Goal: Task Accomplishment & Management: Use online tool/utility

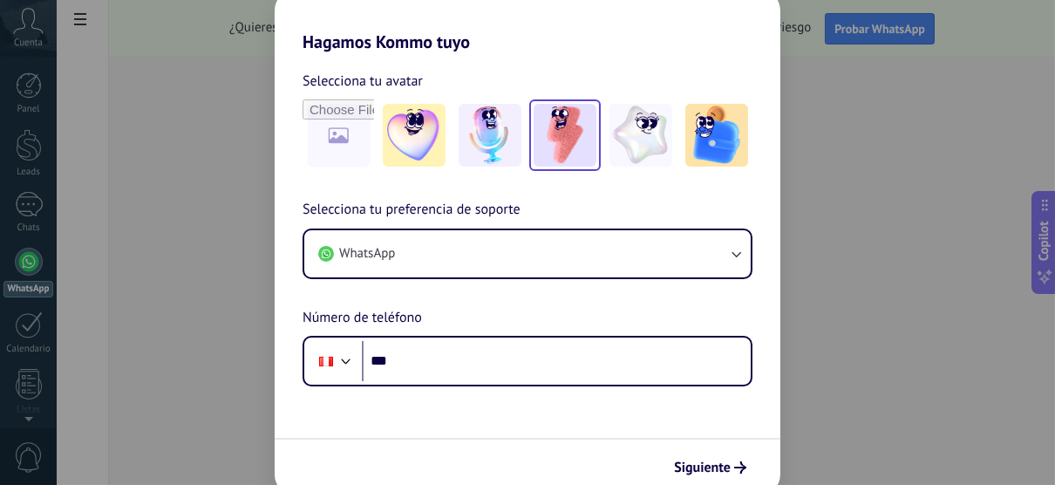
click at [582, 157] on img at bounding box center [565, 135] width 63 height 63
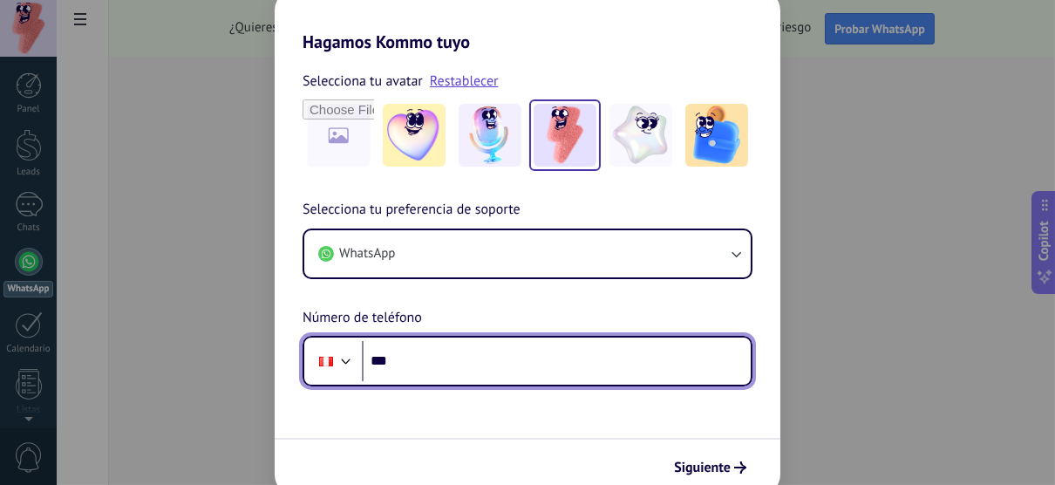
click at [428, 355] on input "***" at bounding box center [556, 361] width 389 height 40
type input "**********"
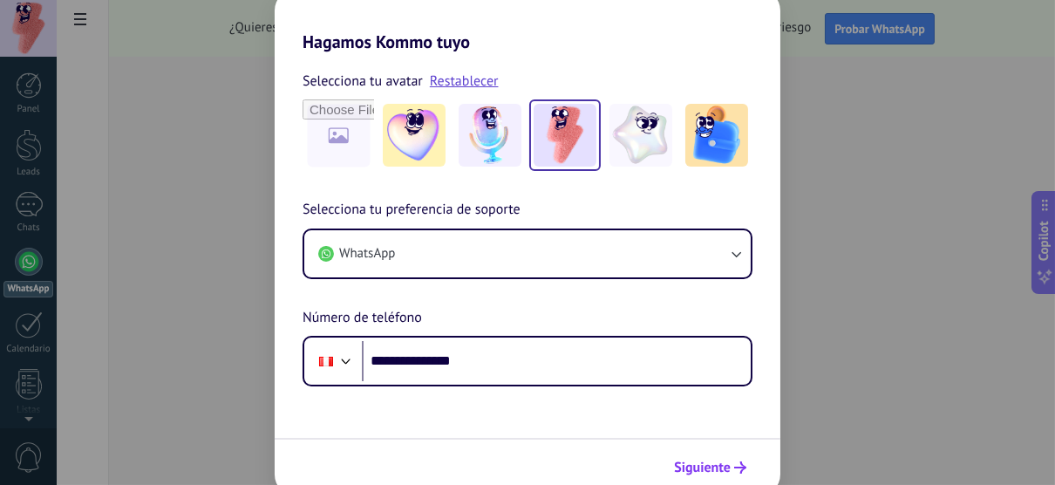
click at [709, 466] on span "Siguiente" at bounding box center [702, 467] width 57 height 12
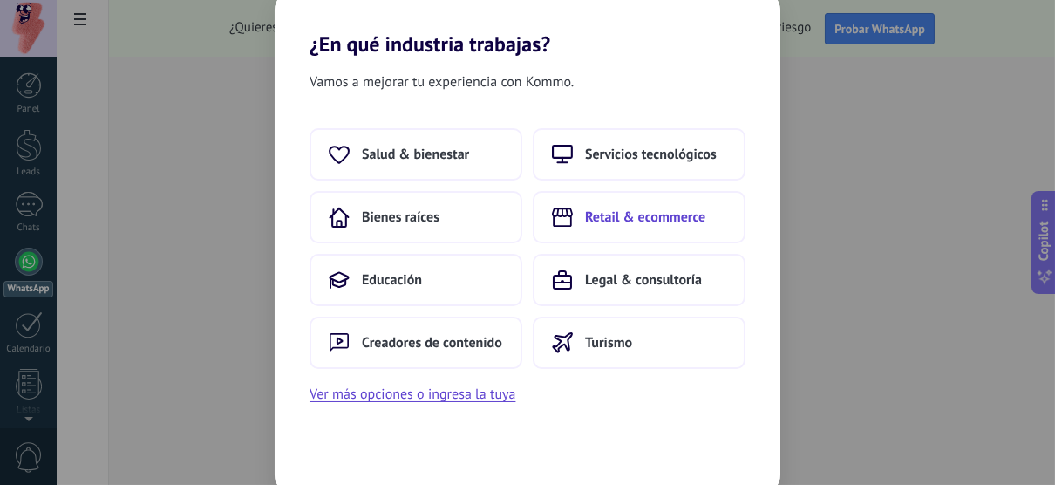
click at [685, 206] on button "Retail & ecommerce" at bounding box center [639, 217] width 213 height 52
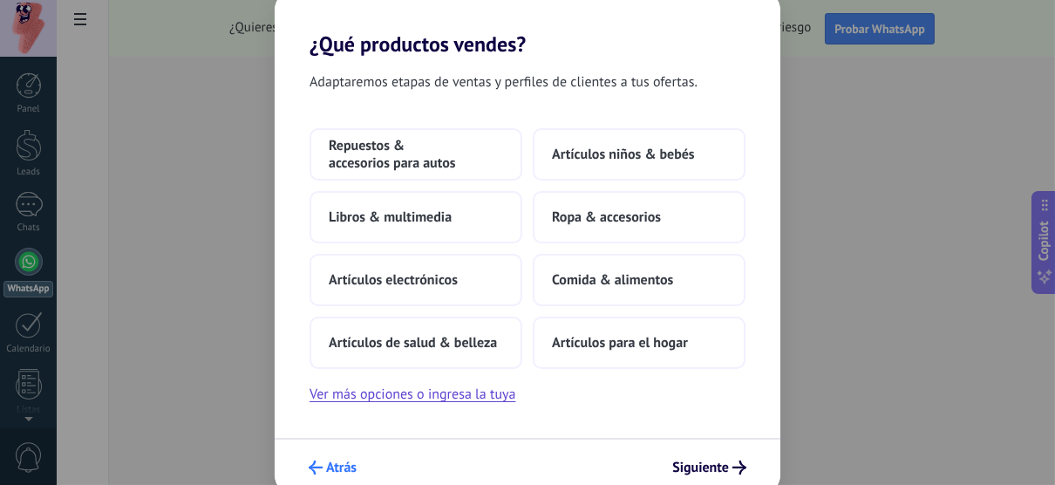
click at [331, 462] on span "Atrás" at bounding box center [341, 467] width 31 height 12
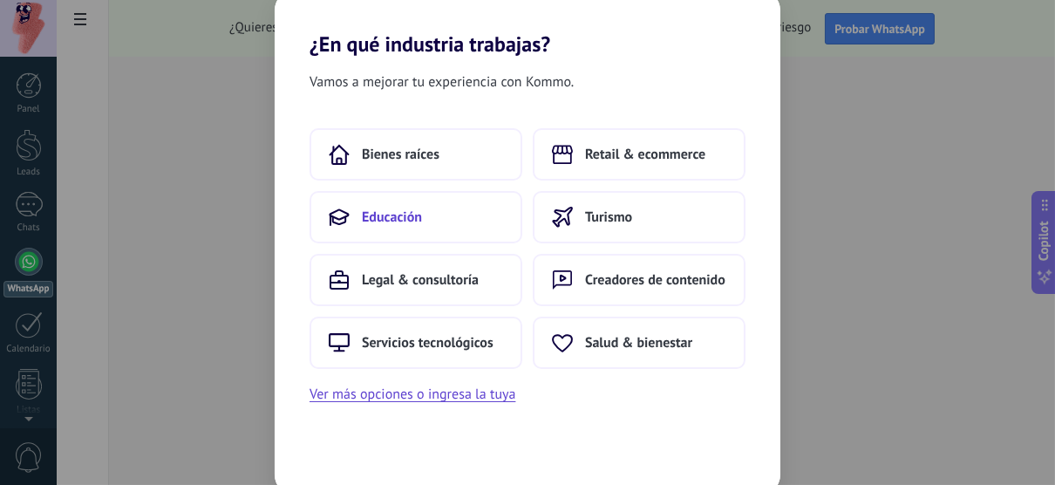
click at [476, 209] on button "Educación" at bounding box center [416, 217] width 213 height 52
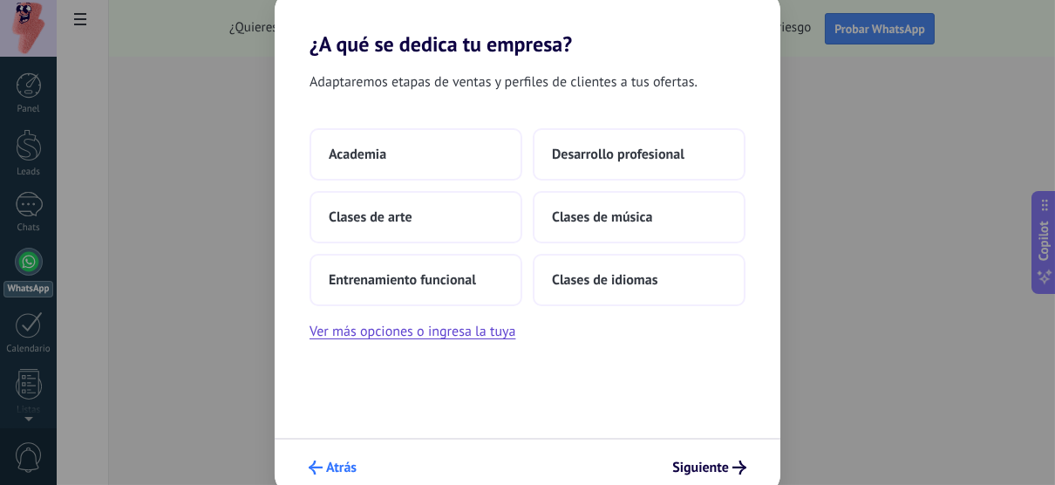
click at [346, 453] on button "Atrás" at bounding box center [333, 468] width 64 height 30
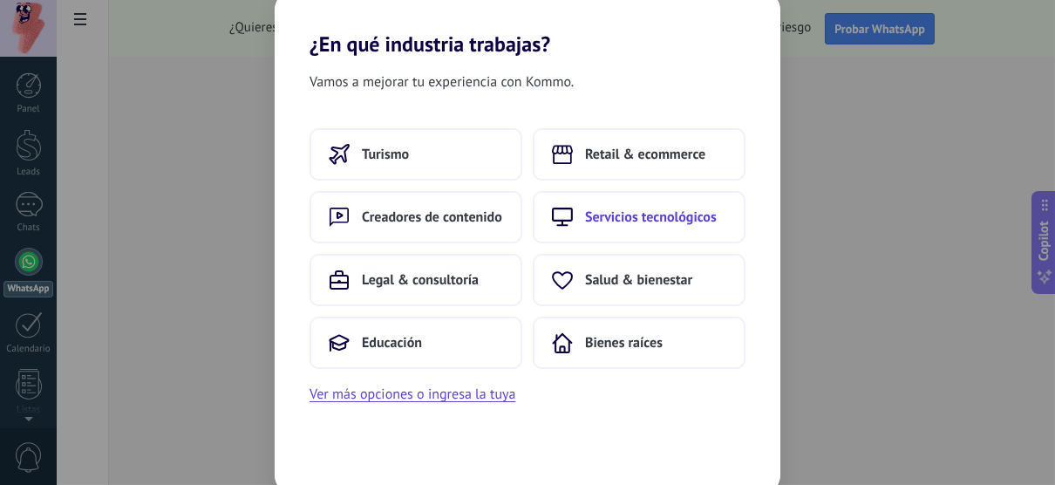
click at [571, 238] on button "Servicios tecnológicos" at bounding box center [639, 217] width 213 height 52
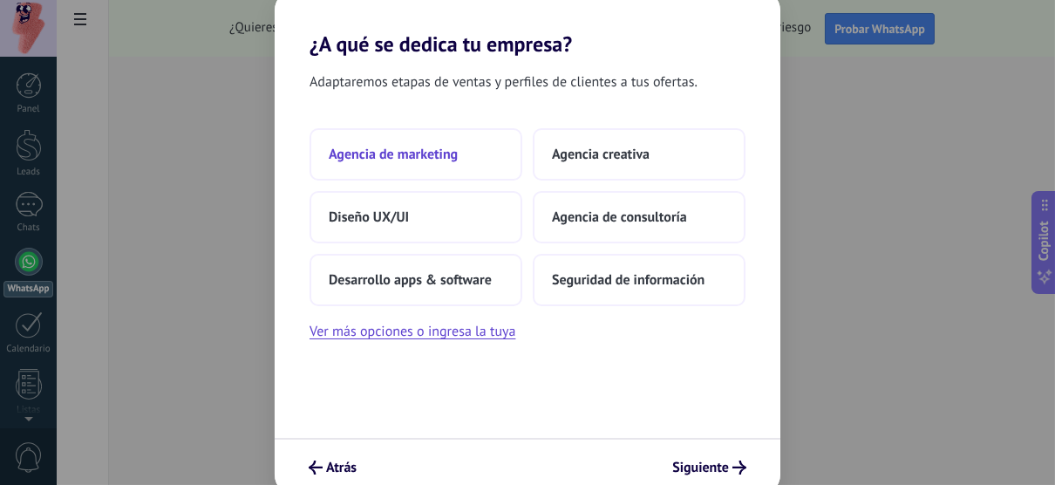
click at [472, 160] on button "Agencia de marketing" at bounding box center [416, 154] width 213 height 52
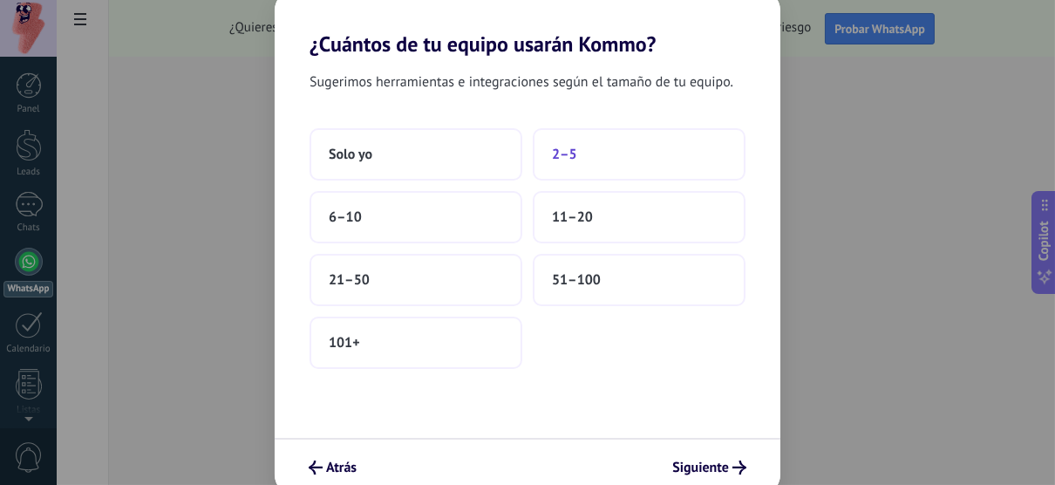
click at [542, 163] on button "2–5" at bounding box center [639, 154] width 213 height 52
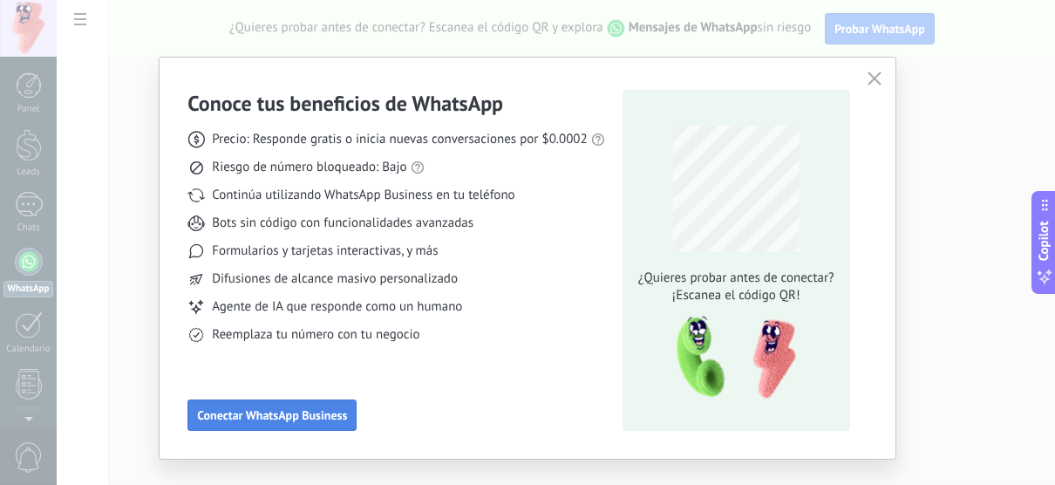
click at [276, 405] on button "Conectar WhatsApp Business" at bounding box center [271, 414] width 169 height 31
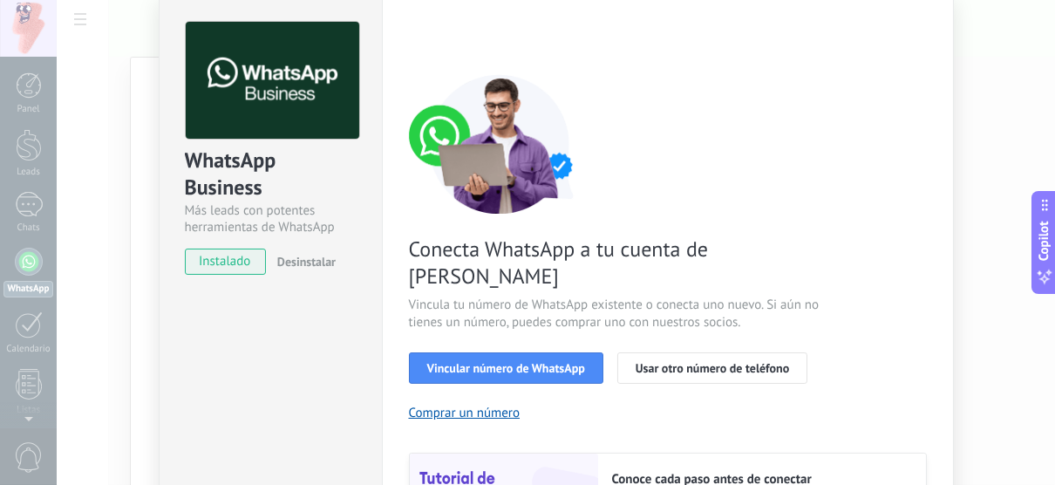
scroll to position [77, 0]
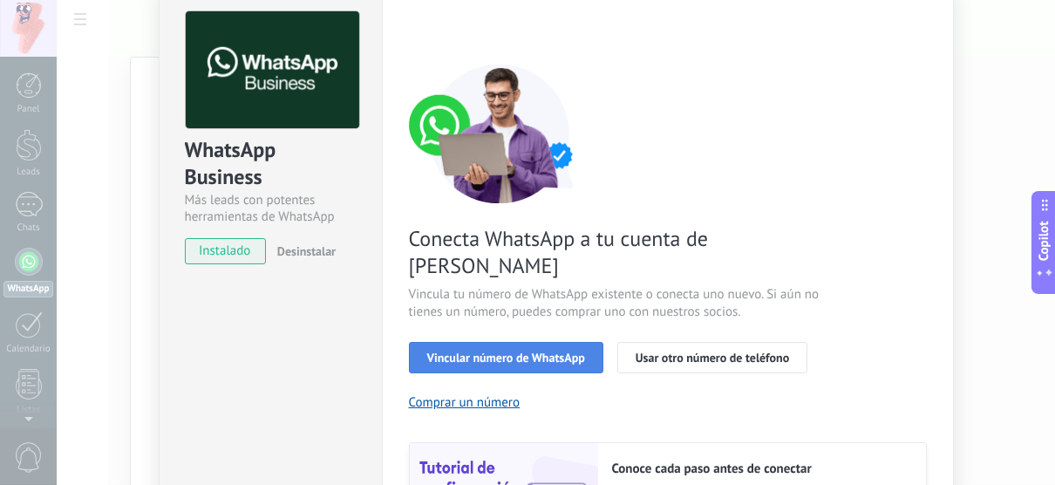
click at [537, 351] on span "Vincular número de WhatsApp" at bounding box center [506, 357] width 158 height 12
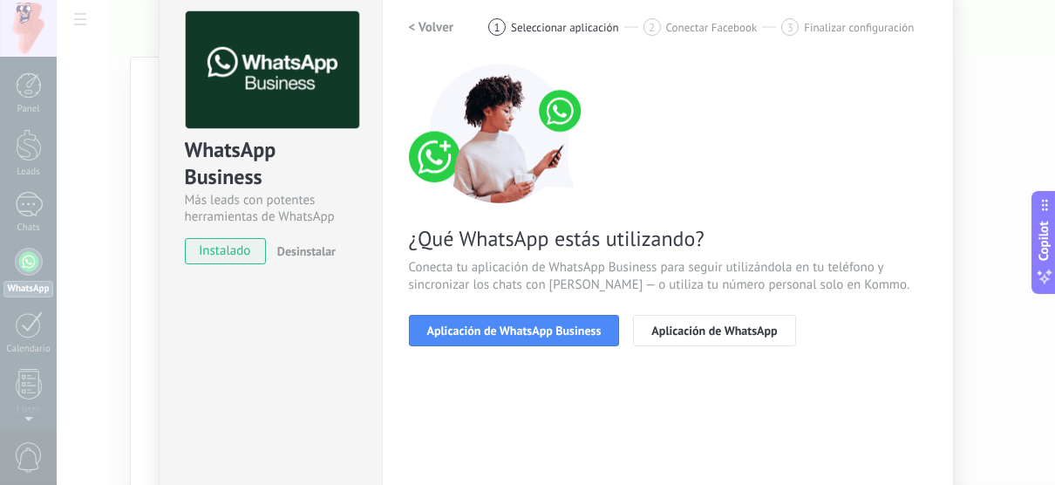
click at [537, 333] on span "Aplicación de WhatsApp Business" at bounding box center [514, 330] width 174 height 12
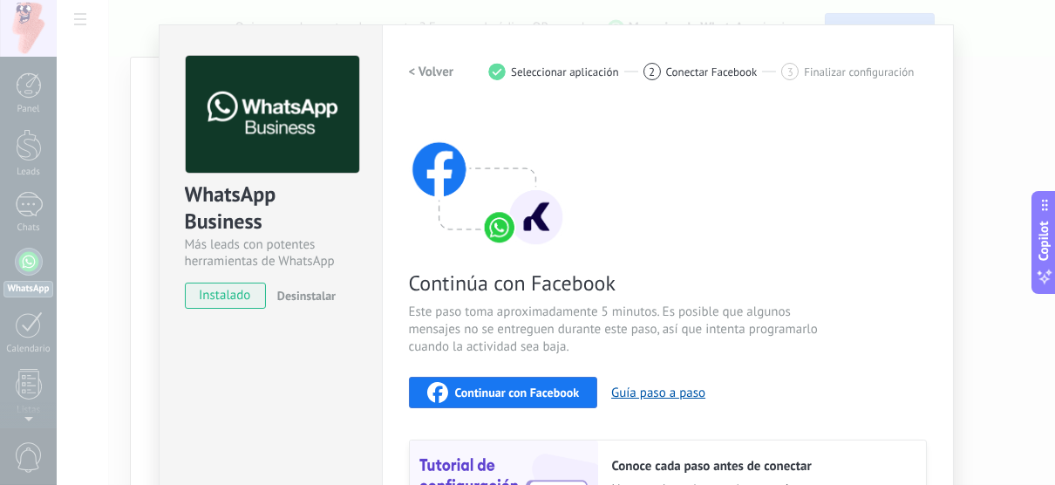
scroll to position [28, 0]
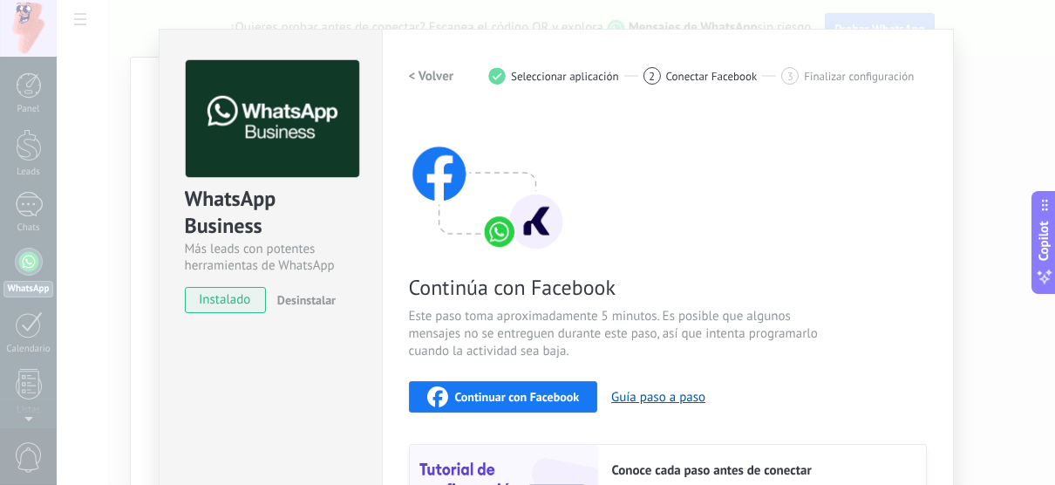
click at [220, 296] on span "instalado" at bounding box center [225, 300] width 79 height 26
click at [498, 73] on div "1" at bounding box center [496, 75] width 17 height 17
click at [440, 78] on h2 "< Volver" at bounding box center [431, 76] width 45 height 17
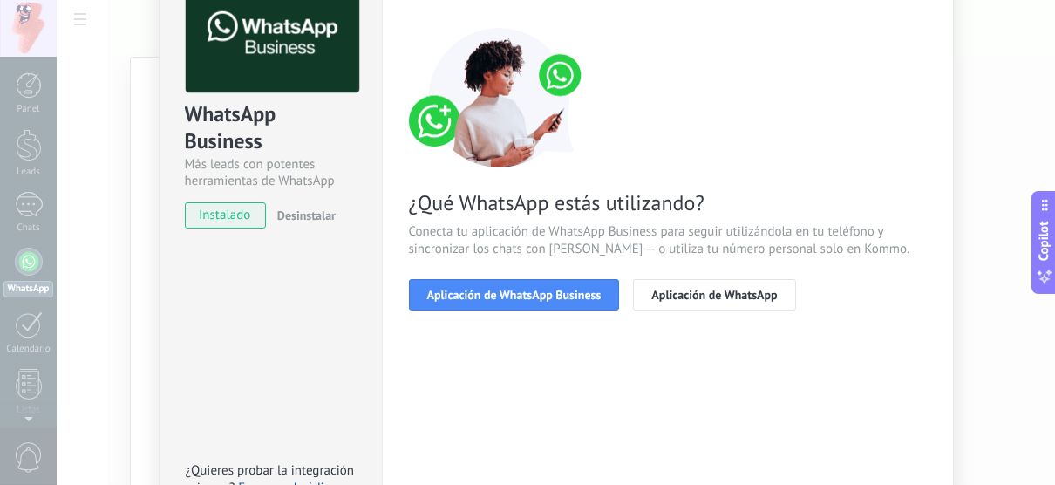
scroll to position [114, 0]
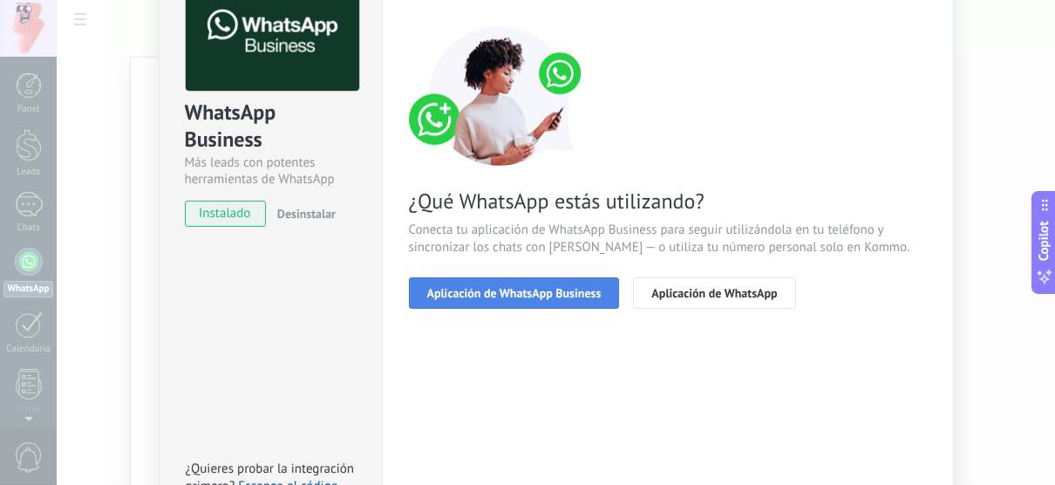
click at [448, 303] on button "Aplicación de WhatsApp Business" at bounding box center [514, 292] width 211 height 31
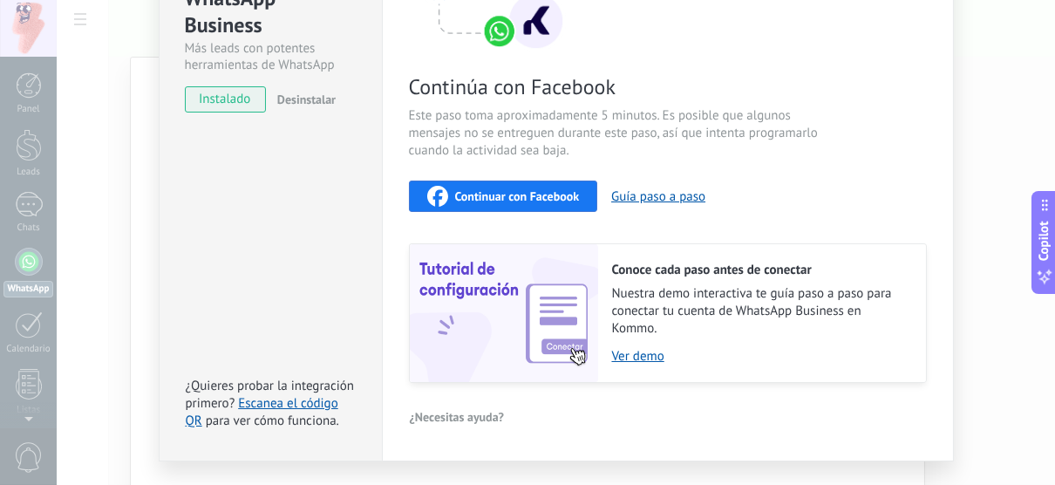
scroll to position [269, 0]
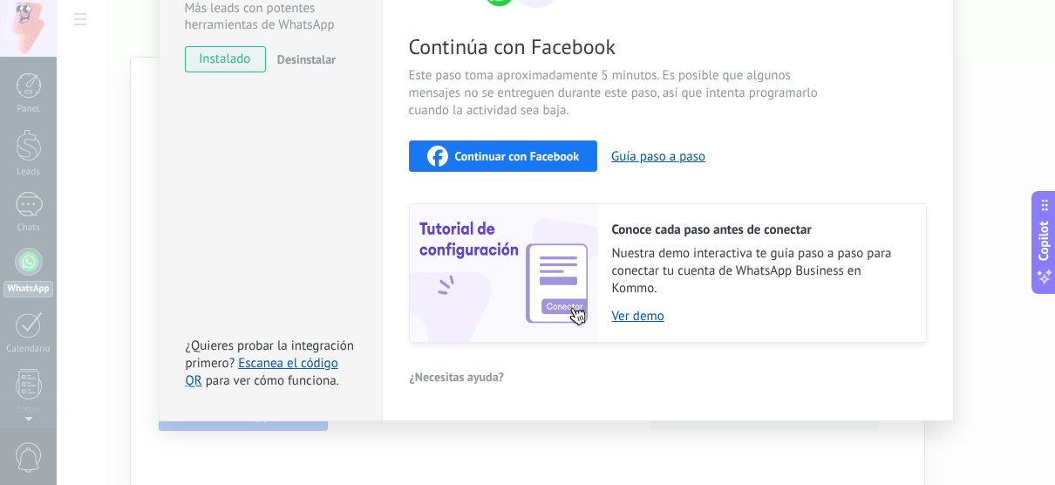
click at [553, 153] on span "Continuar con Facebook" at bounding box center [517, 156] width 125 height 12
click at [654, 153] on button "Guía paso a paso" at bounding box center [658, 156] width 94 height 17
click at [524, 139] on div "Continúa con Facebook Este paso toma aproximadamente 5 minutos. Es posible que …" at bounding box center [668, 107] width 518 height 471
click at [516, 161] on span "Continuar con Facebook" at bounding box center [517, 156] width 125 height 12
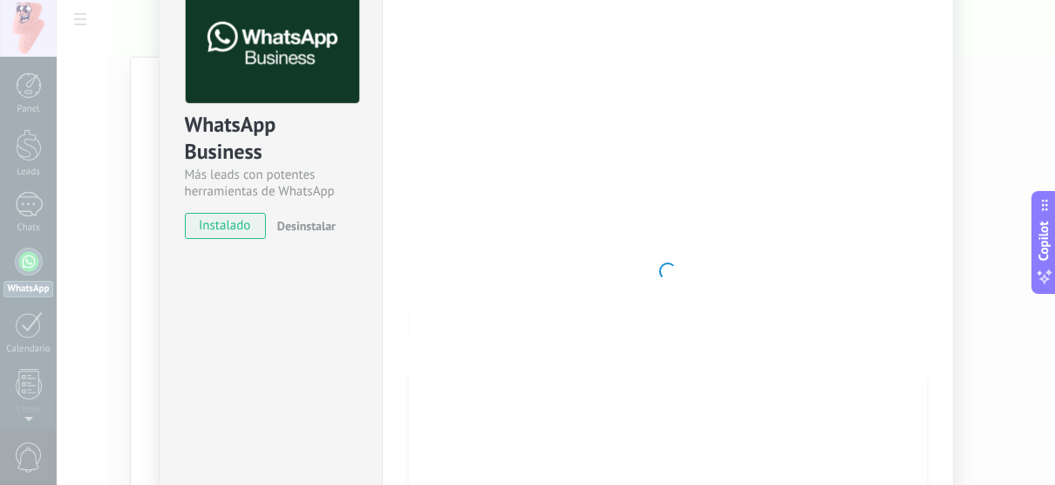
scroll to position [104, 0]
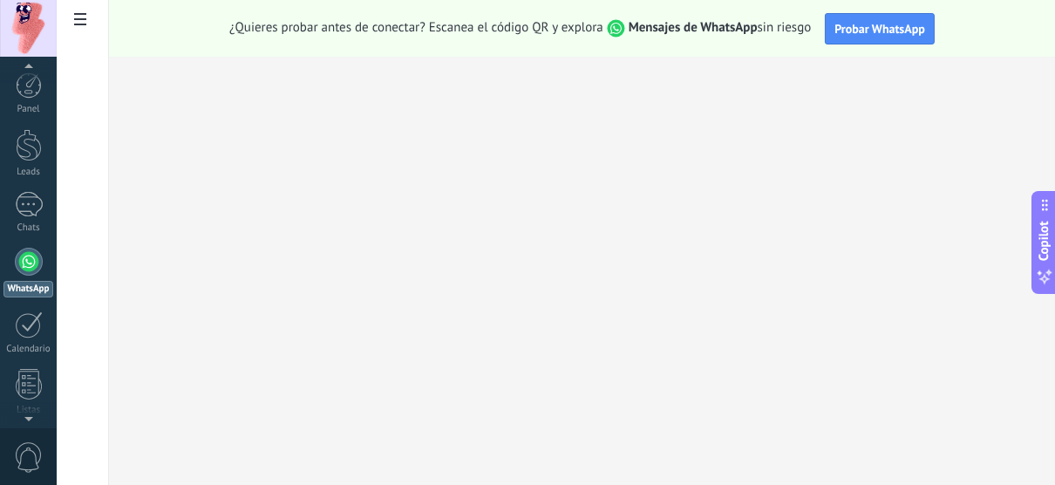
scroll to position [49, 0]
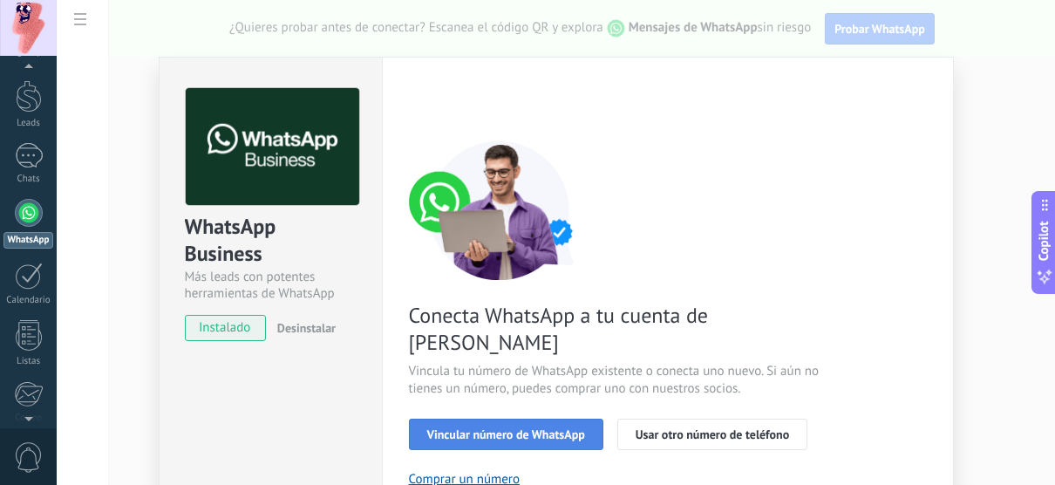
click at [542, 419] on button "Vincular número de WhatsApp" at bounding box center [506, 434] width 194 height 31
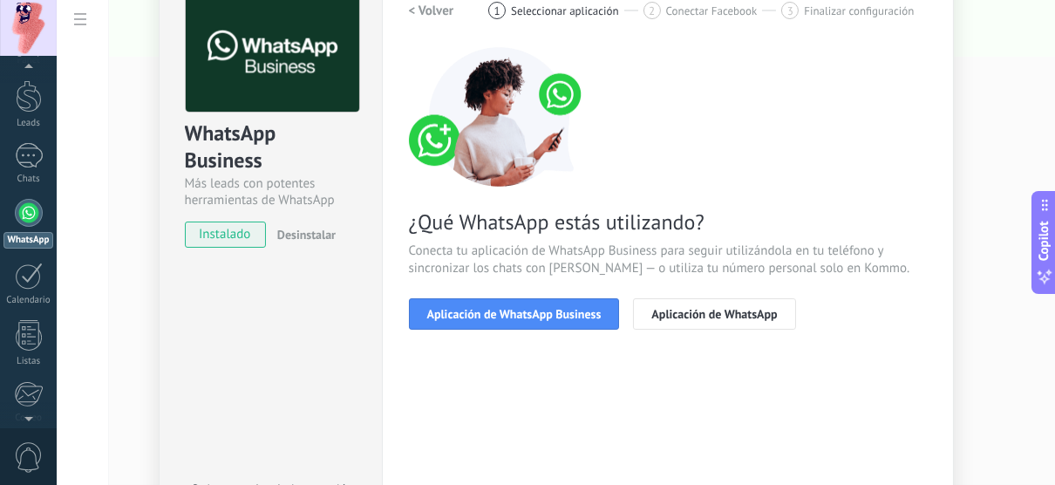
scroll to position [104, 0]
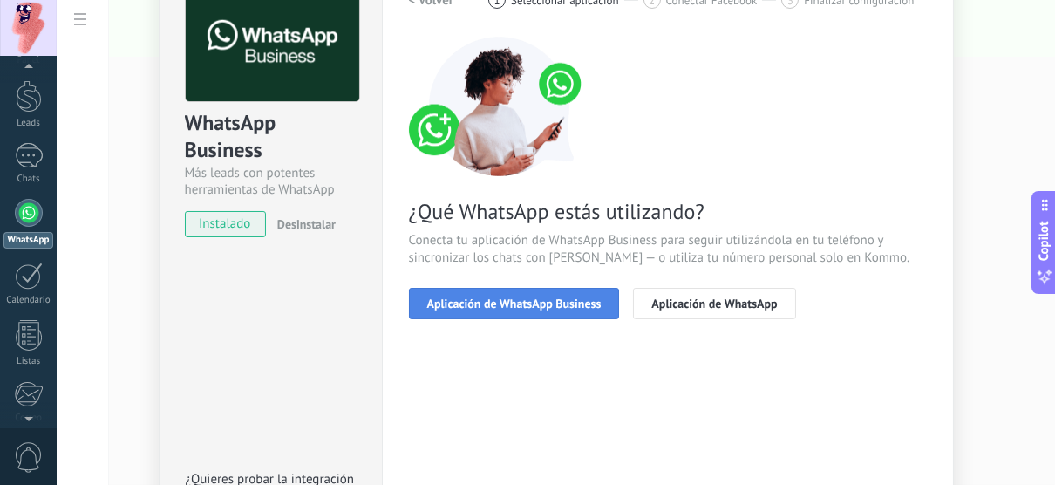
click at [532, 310] on button "Aplicación de WhatsApp Business" at bounding box center [514, 303] width 211 height 31
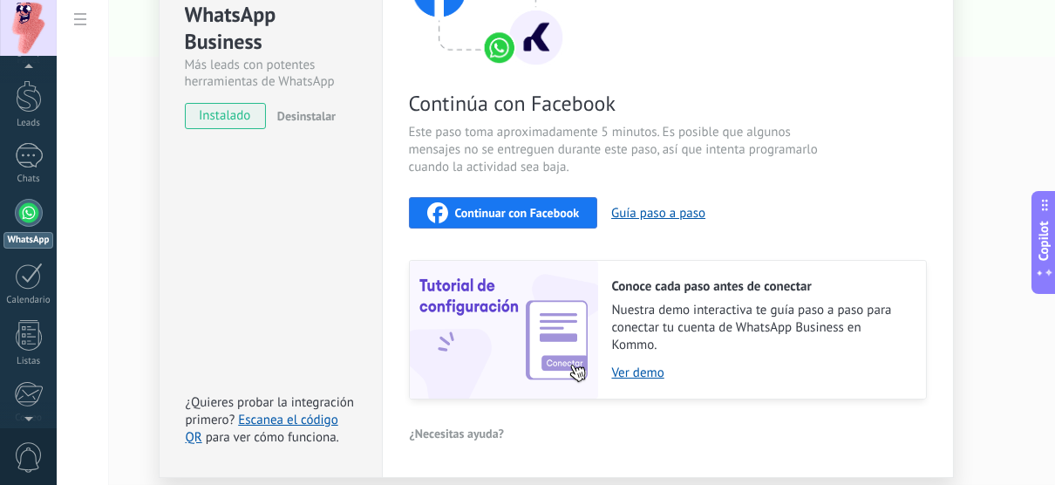
scroll to position [222, 0]
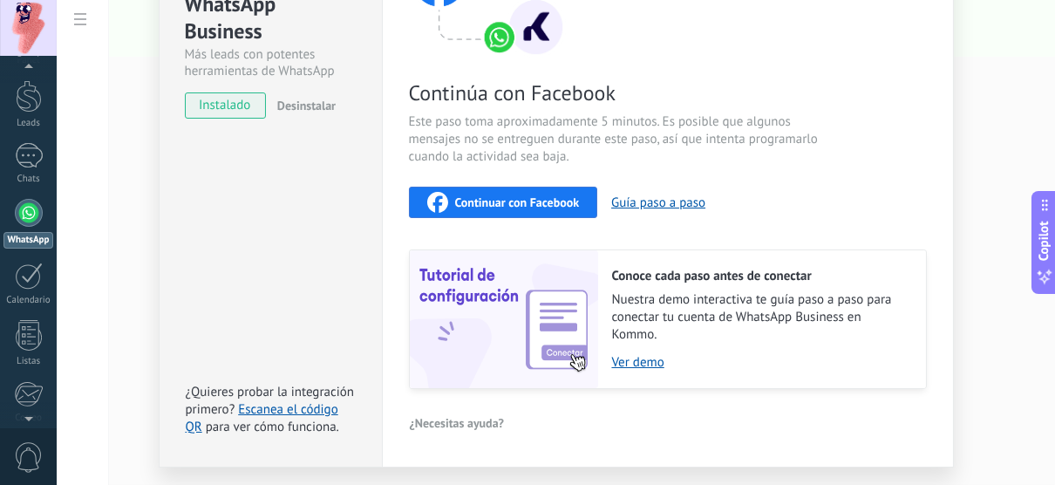
click at [522, 189] on button "Continuar con Facebook" at bounding box center [503, 202] width 189 height 31
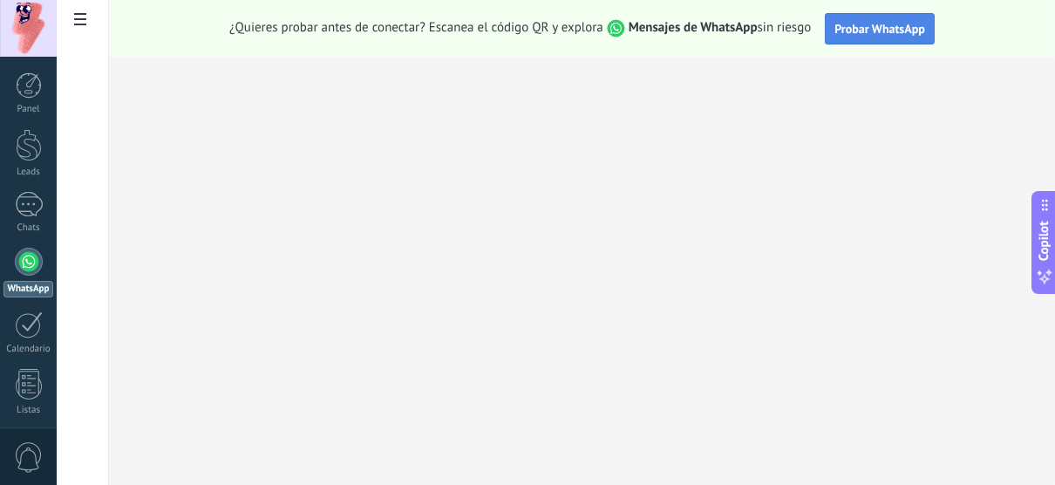
click at [878, 25] on span "Probar WhatsApp" at bounding box center [879, 29] width 91 height 16
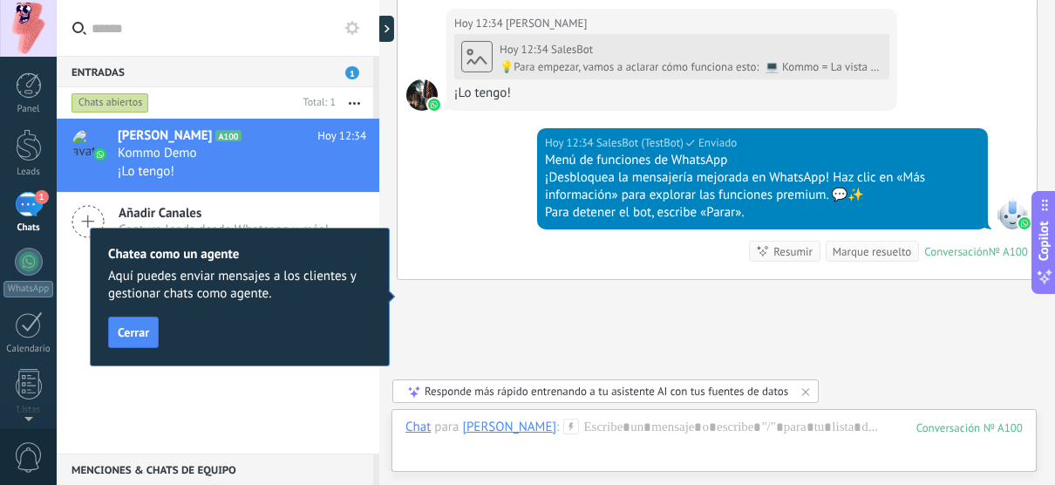
scroll to position [991, 0]
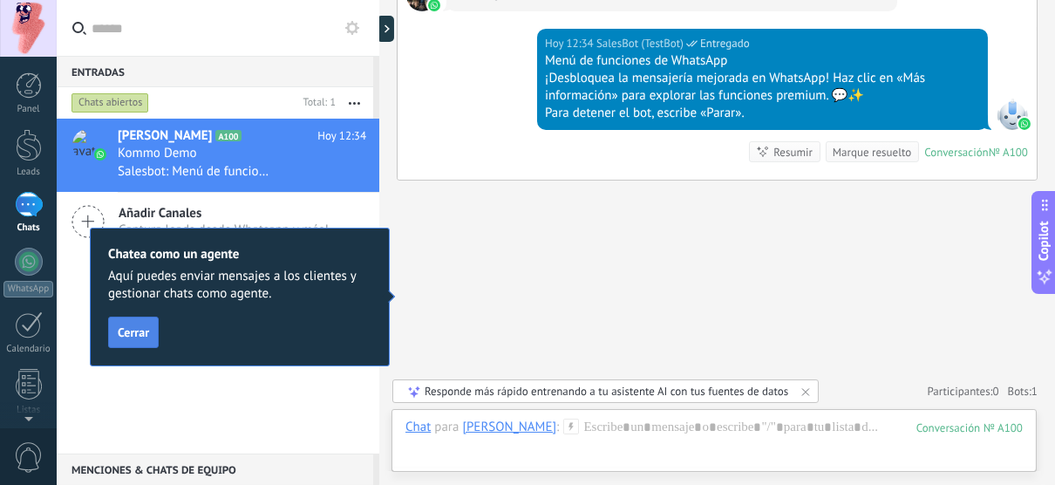
click at [149, 317] on button "Cerrar" at bounding box center [133, 332] width 51 height 31
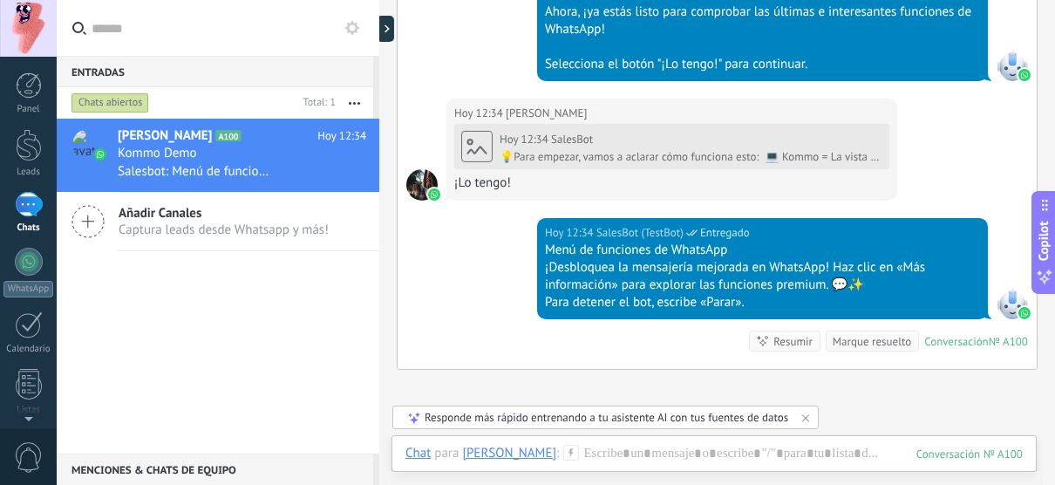
scroll to position [774, 0]
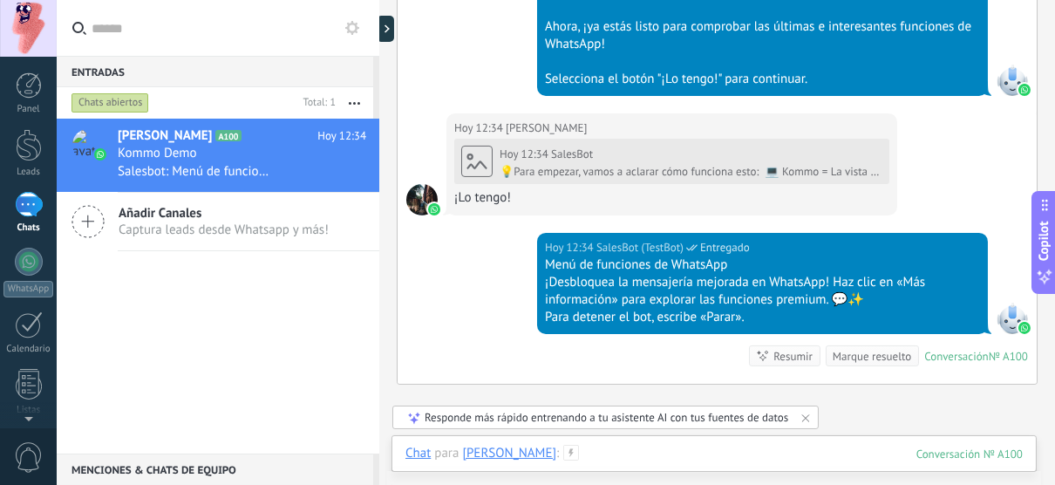
click at [736, 447] on div at bounding box center [713, 471] width 617 height 52
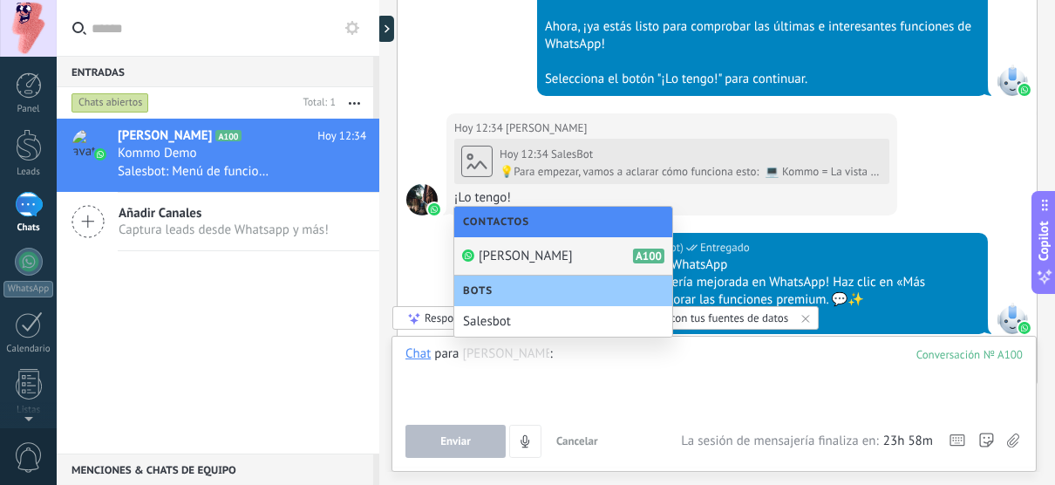
click at [510, 256] on span "[PERSON_NAME]" at bounding box center [526, 256] width 94 height 17
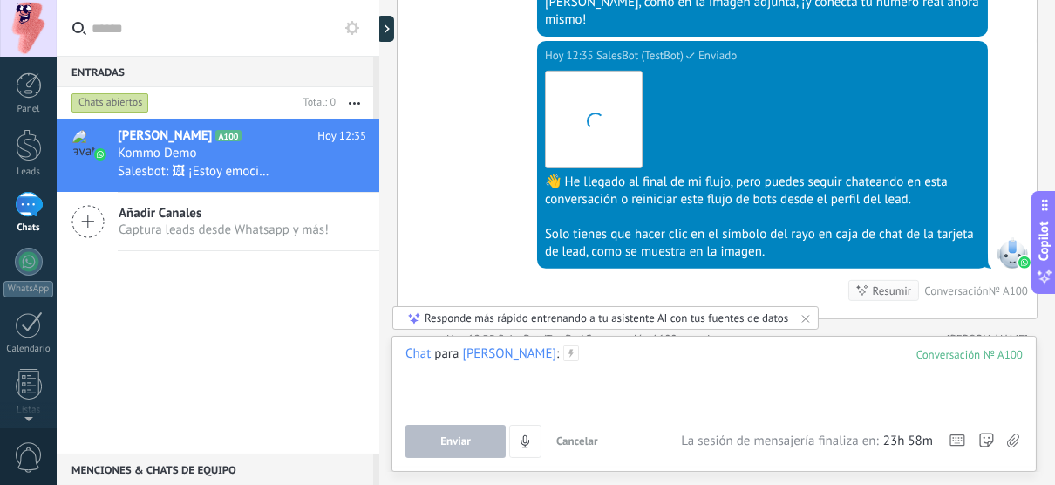
scroll to position [1453, 0]
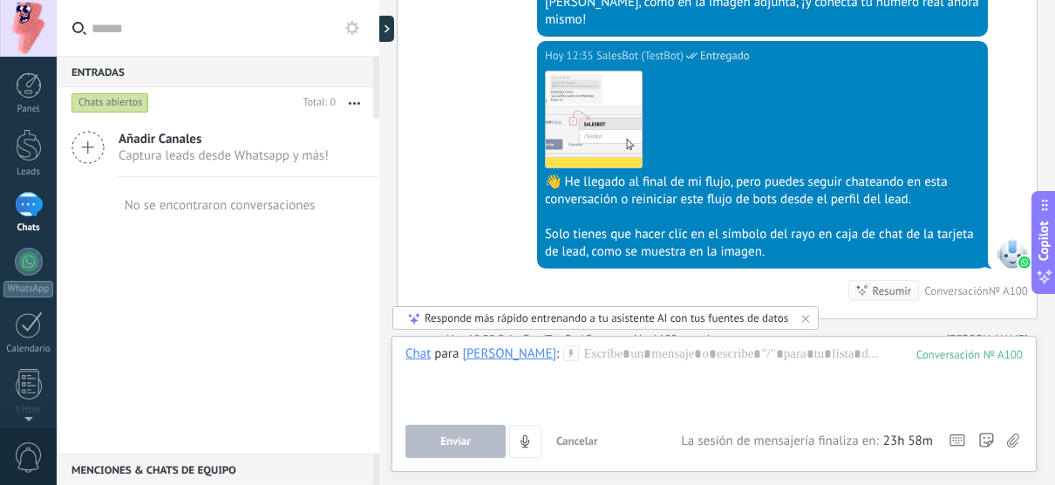
click at [564, 354] on use at bounding box center [571, 353] width 15 height 15
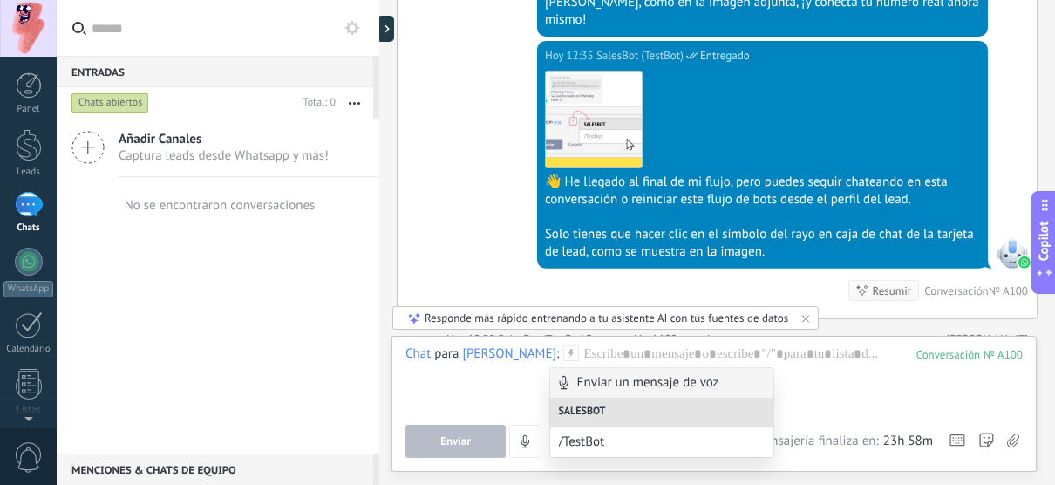
click at [564, 354] on use at bounding box center [571, 353] width 15 height 15
click at [625, 403] on div "Salesbot" at bounding box center [662, 413] width 224 height 30
click at [672, 445] on span "/TestBot" at bounding box center [655, 441] width 192 height 17
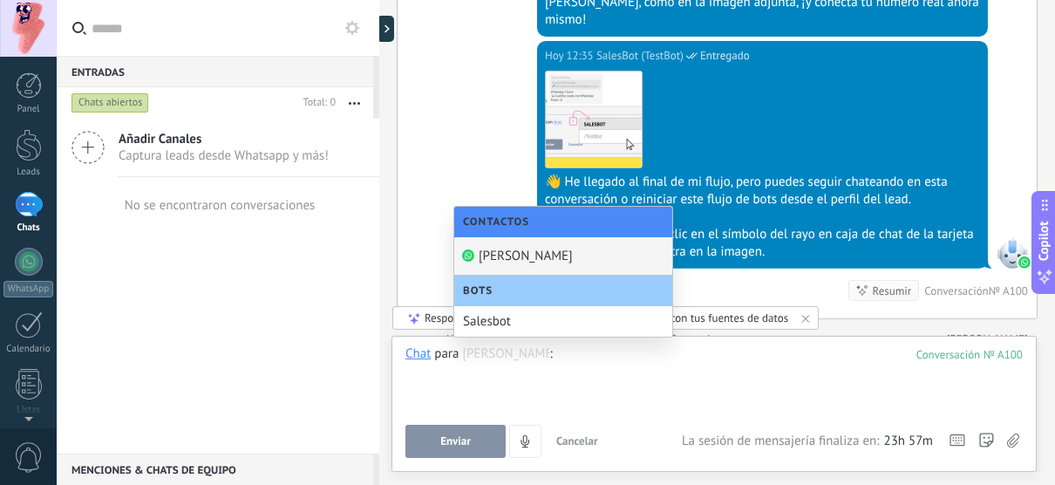
click at [508, 248] on div "[PERSON_NAME]" at bounding box center [563, 256] width 218 height 38
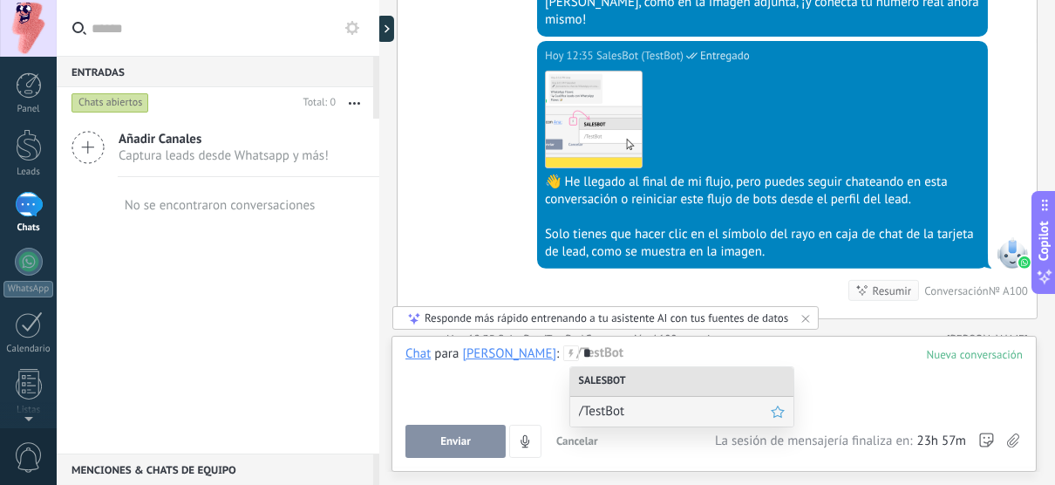
click at [605, 406] on span "/TestBot" at bounding box center [675, 411] width 192 height 17
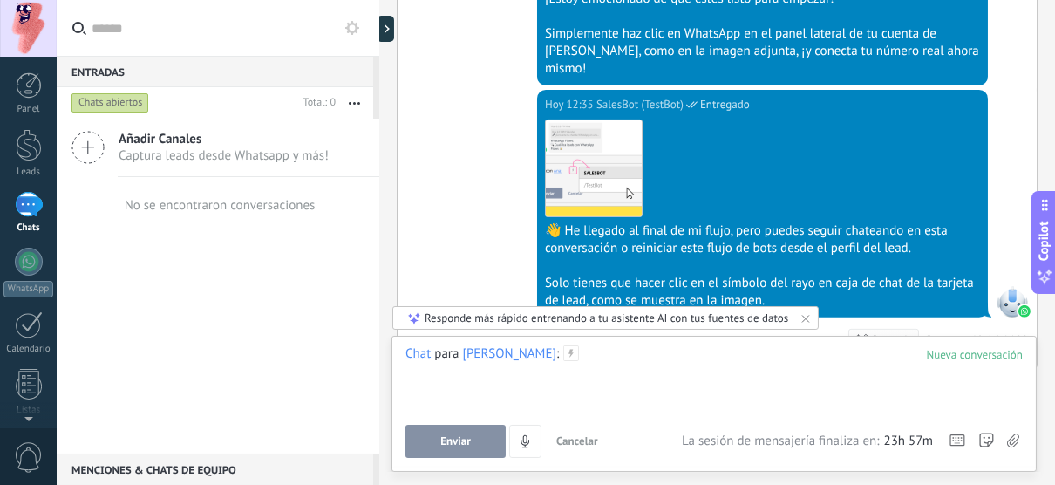
scroll to position [1614, 0]
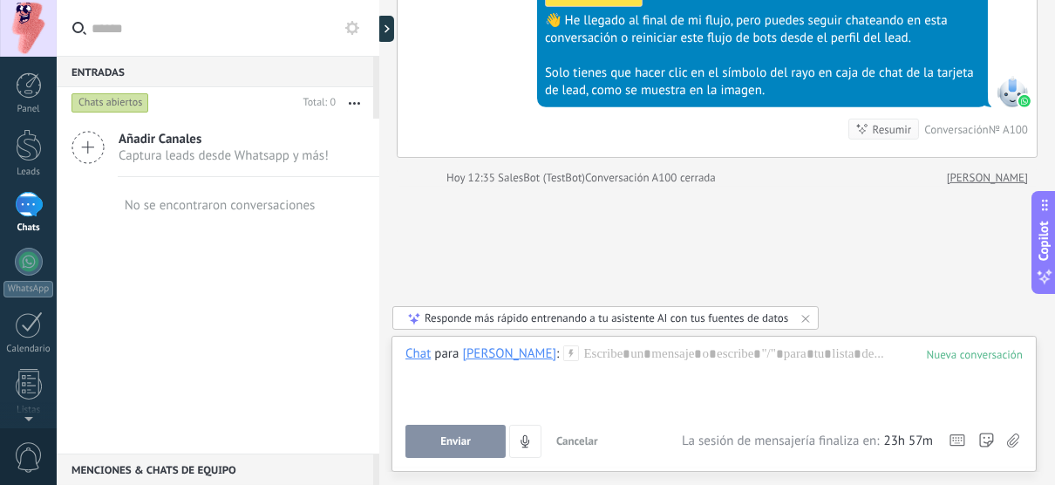
click at [107, 151] on div "Añadir Canales Captura leads desde Whatsapp y más!" at bounding box center [218, 148] width 323 height 58
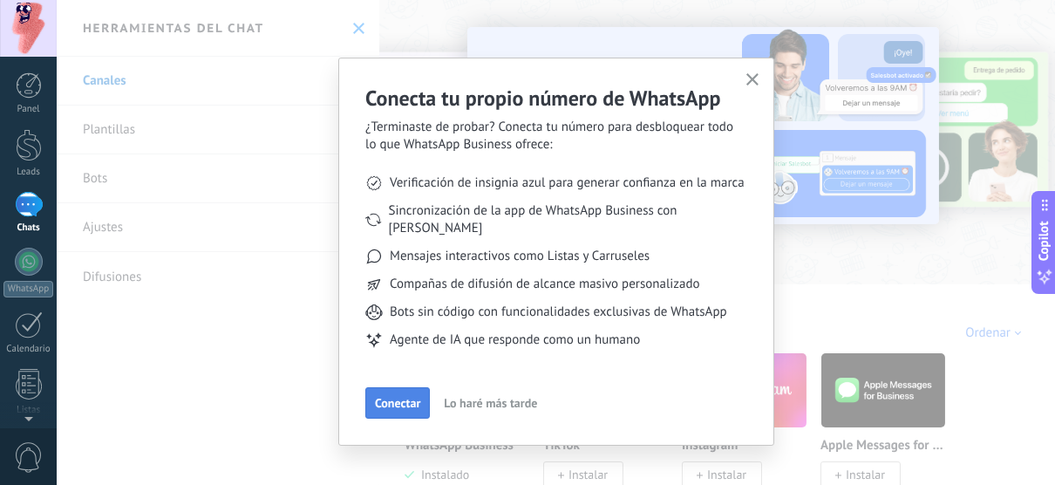
click at [387, 387] on button "Conectar" at bounding box center [397, 402] width 65 height 31
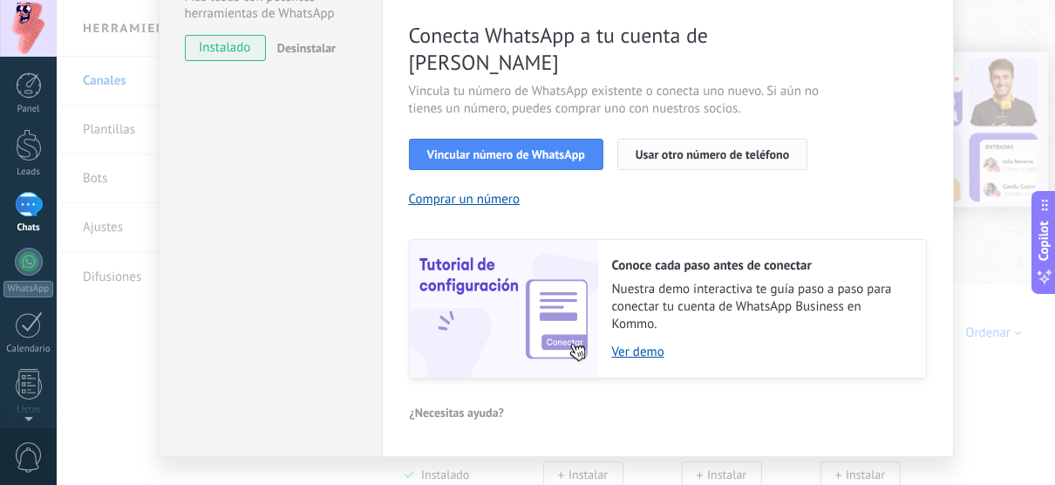
scroll to position [289, 0]
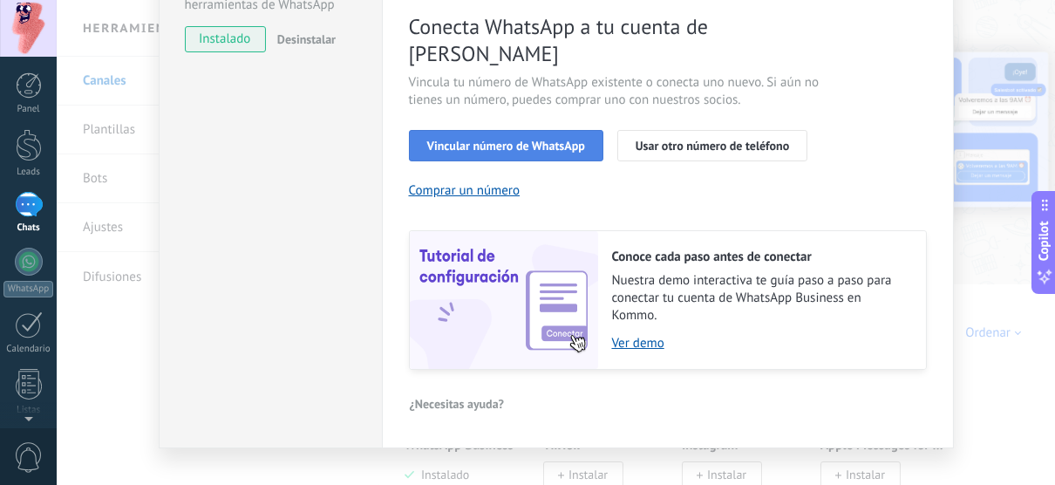
click at [463, 140] on span "Vincular número de WhatsApp" at bounding box center [506, 146] width 158 height 12
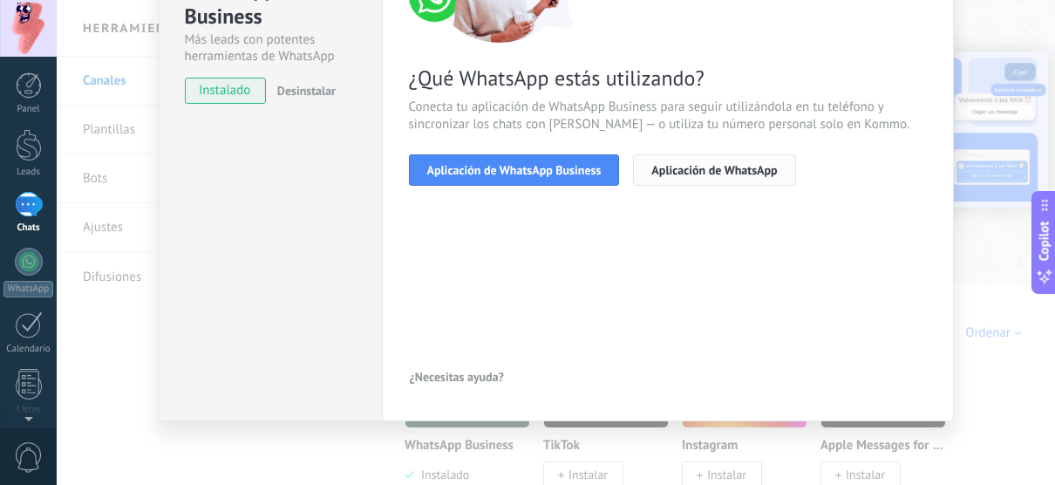
click at [688, 170] on span "Aplicación de WhatsApp" at bounding box center [714, 170] width 126 height 12
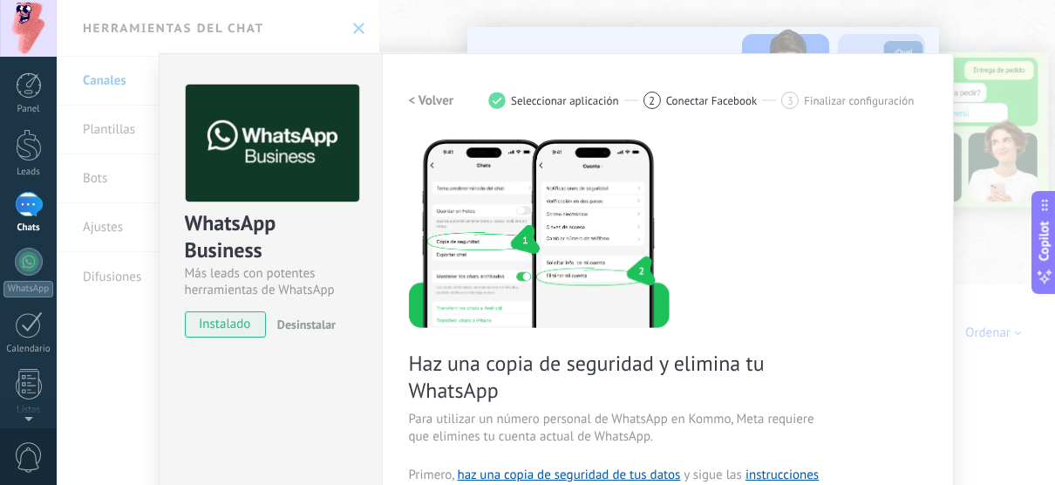
scroll to position [0, 0]
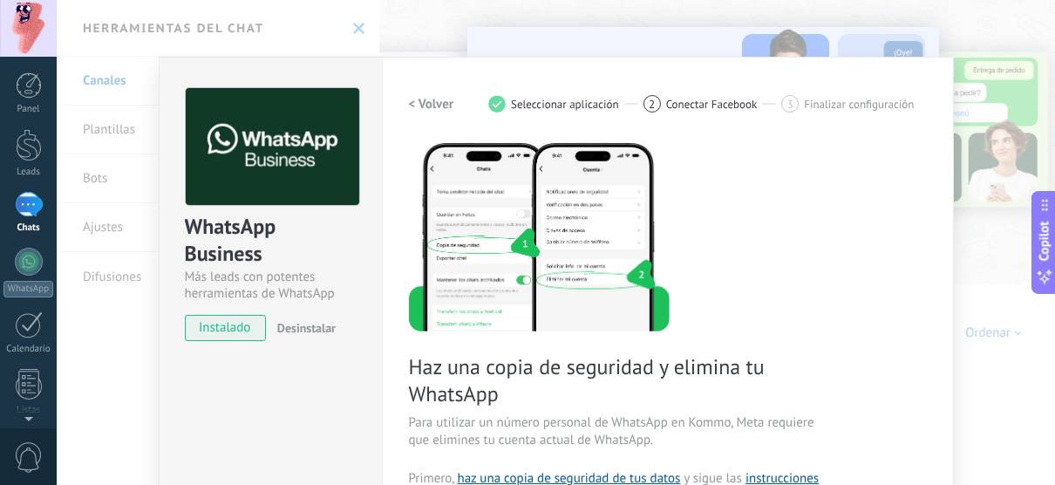
click at [231, 332] on span "instalado" at bounding box center [225, 328] width 79 height 26
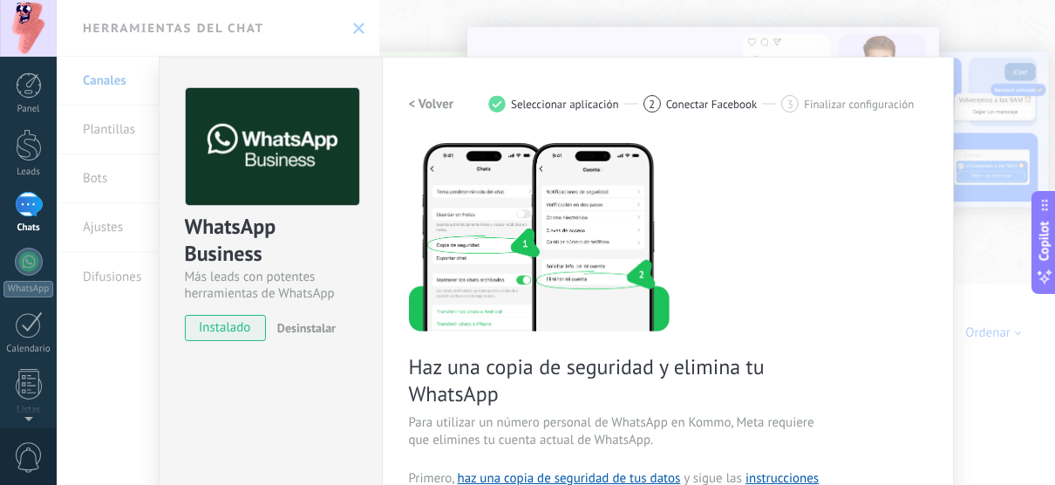
click at [436, 103] on h2 "< Volver" at bounding box center [431, 104] width 45 height 17
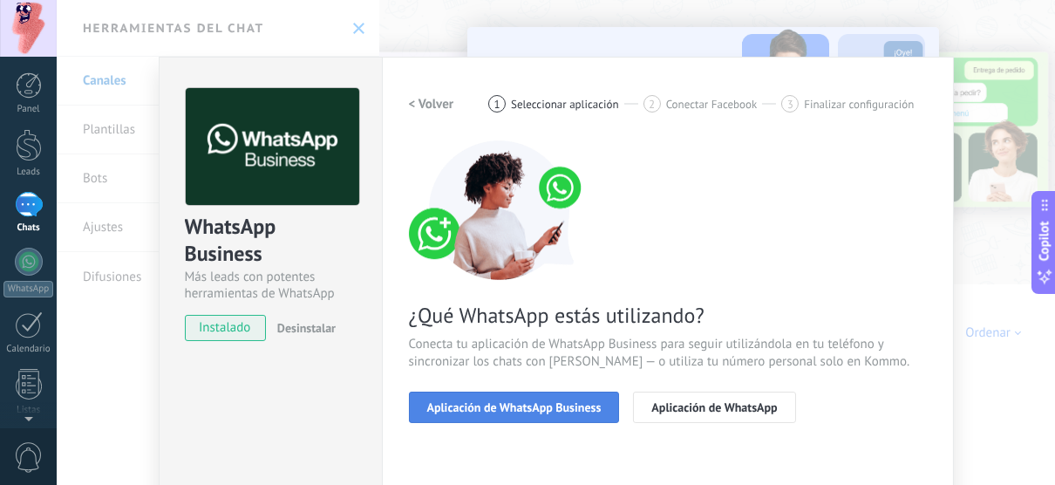
click at [555, 411] on span "Aplicación de WhatsApp Business" at bounding box center [514, 407] width 174 height 12
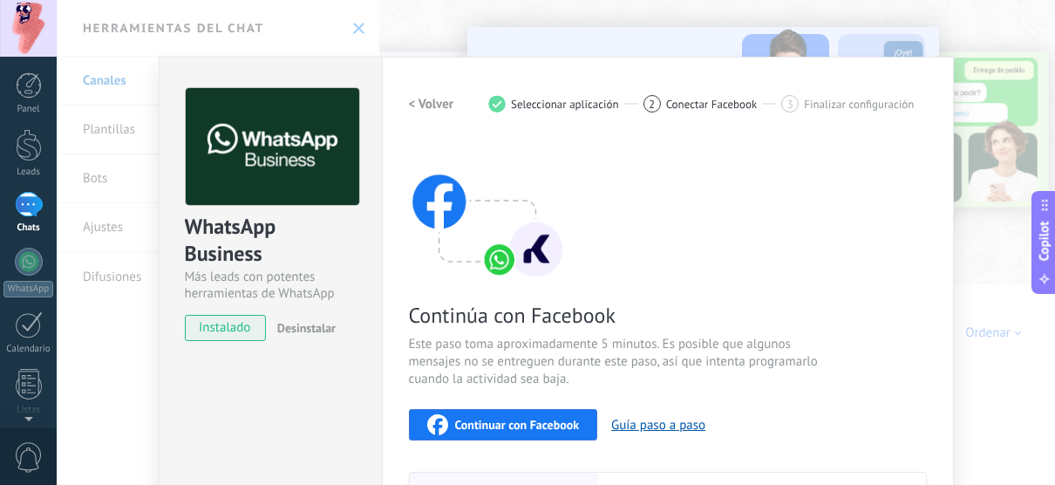
scroll to position [105, 0]
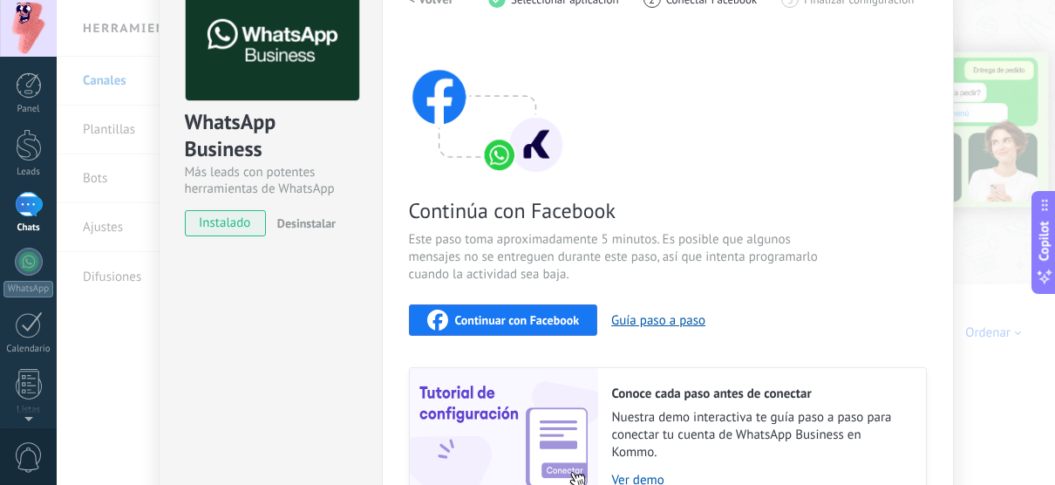
click at [673, 327] on div "Continuar con Facebook Guía paso a paso" at bounding box center [668, 319] width 518 height 31
click at [663, 323] on button "Guía paso a paso" at bounding box center [658, 320] width 94 height 17
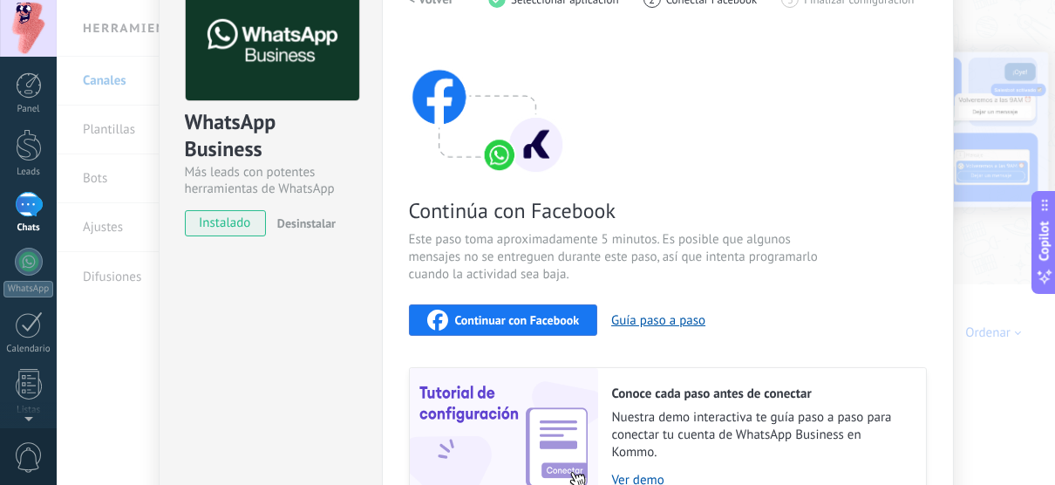
click at [536, 316] on span "Continuar con Facebook" at bounding box center [517, 320] width 125 height 12
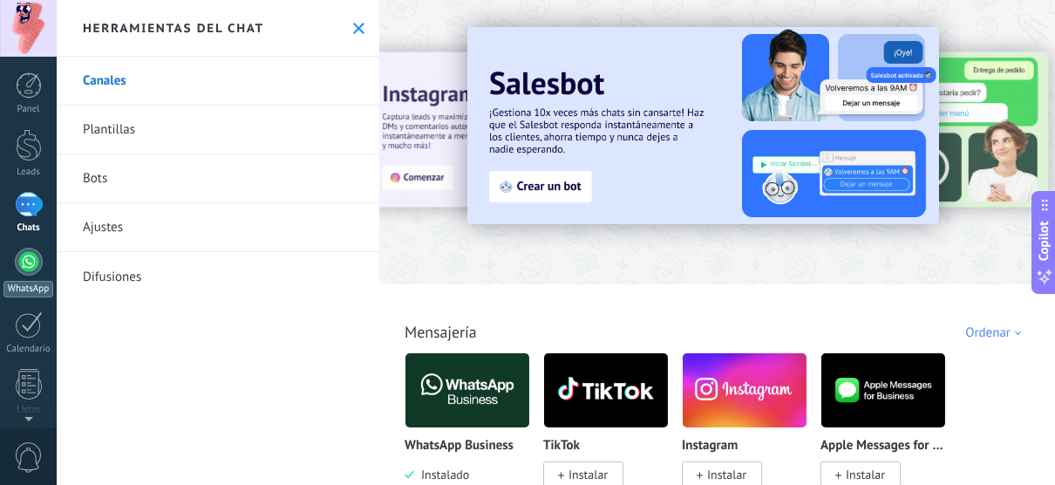
click at [36, 257] on div at bounding box center [29, 262] width 28 height 28
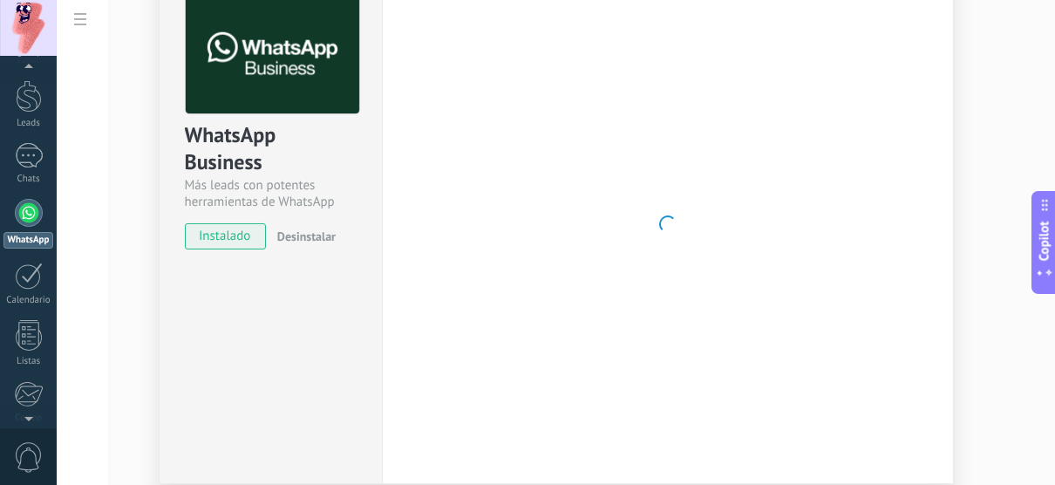
scroll to position [102, 0]
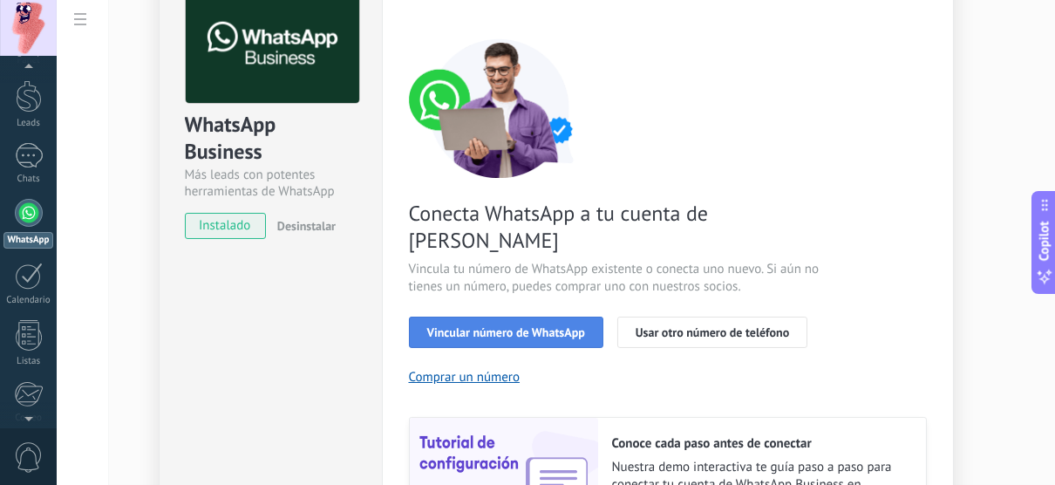
click at [552, 326] on span "Vincular número de WhatsApp" at bounding box center [506, 332] width 158 height 12
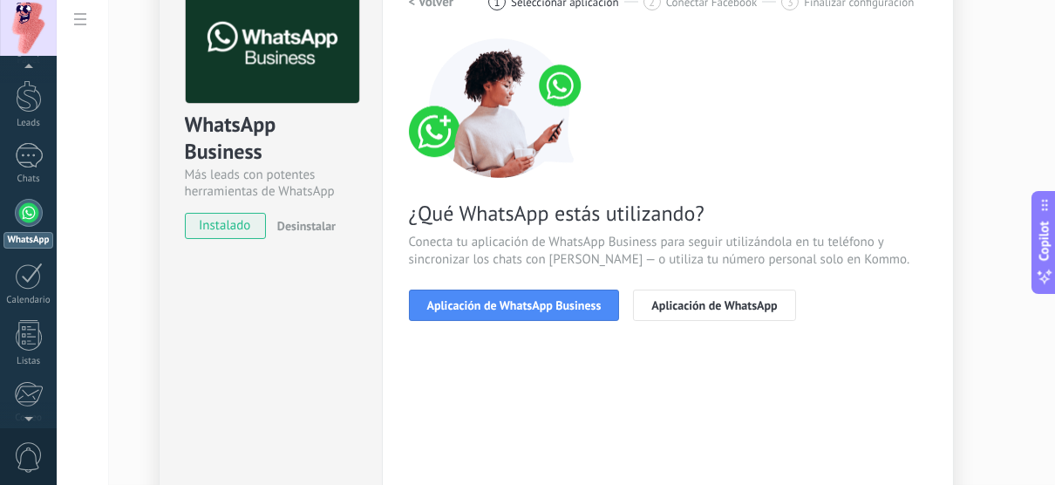
click at [552, 304] on span "Aplicación de WhatsApp Business" at bounding box center [514, 305] width 174 height 12
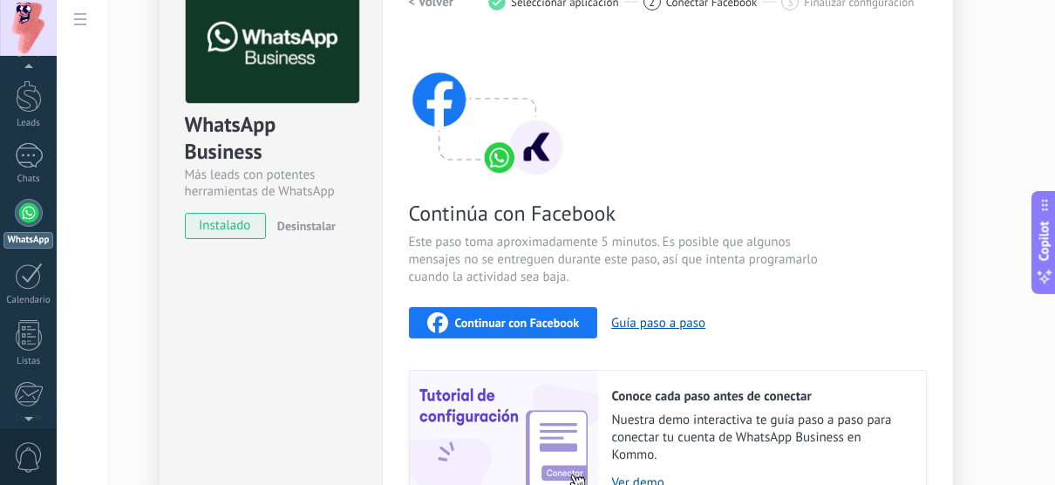
click at [524, 320] on span "Continuar con Facebook" at bounding box center [517, 323] width 125 height 12
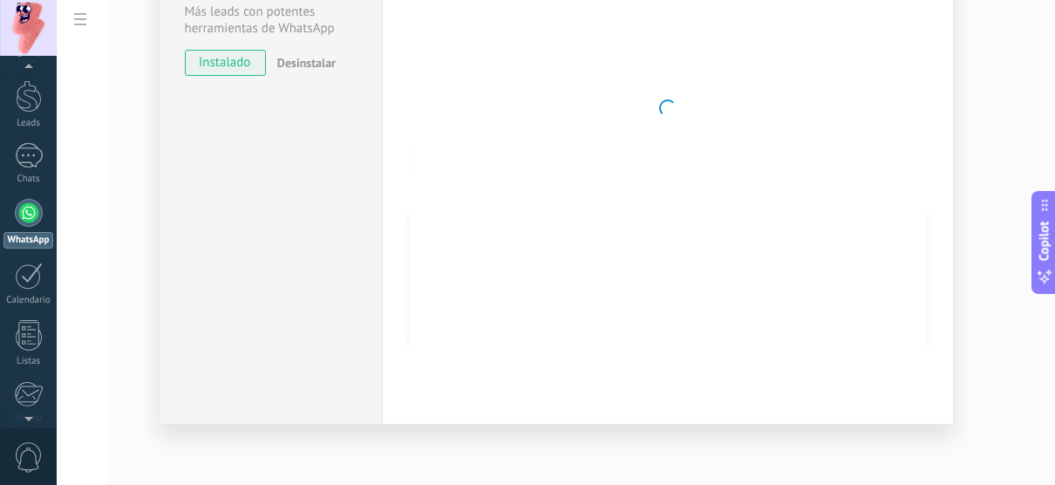
scroll to position [0, 0]
